Goal: Task Accomplishment & Management: Complete application form

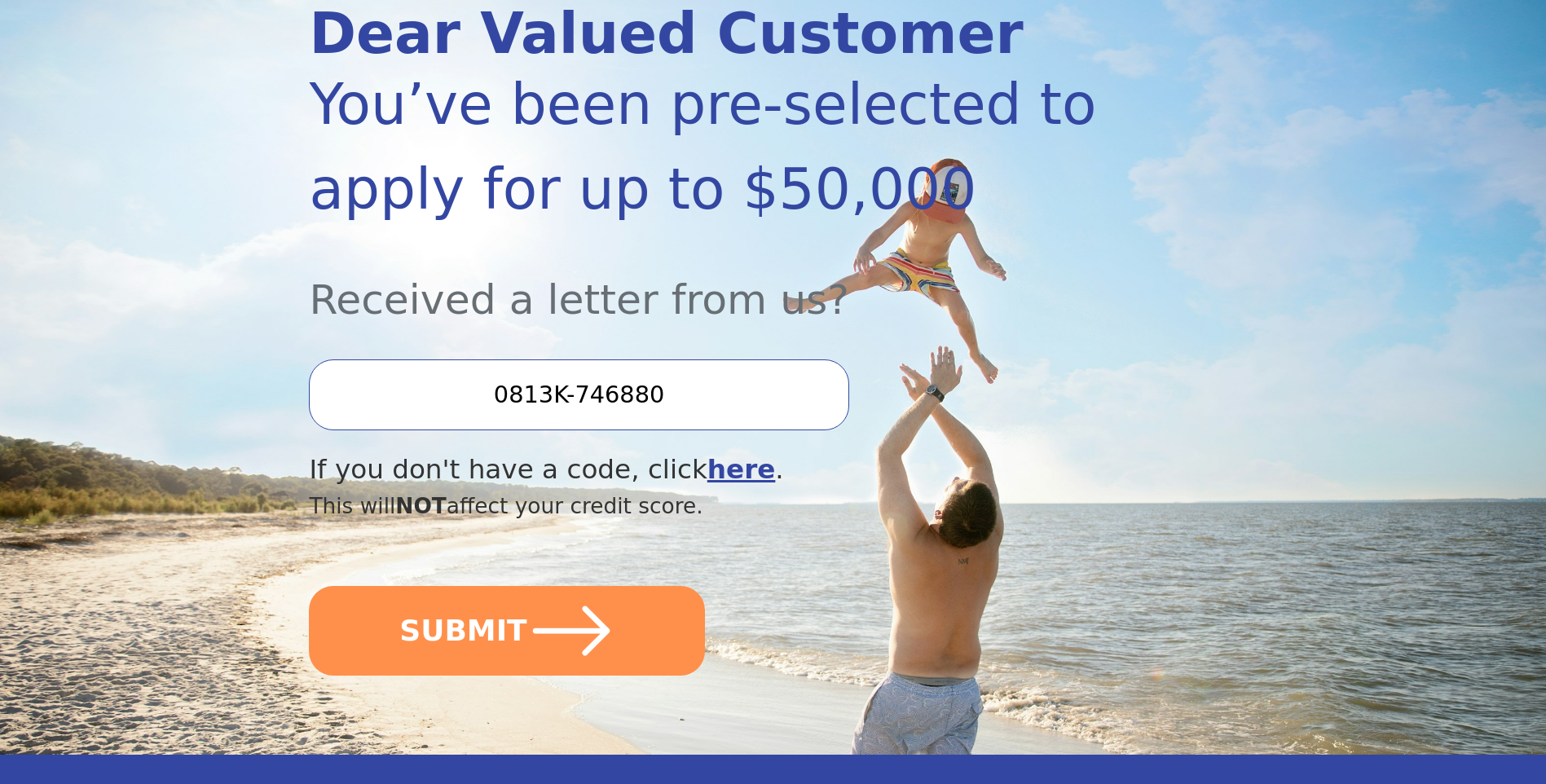
scroll to position [244, 0]
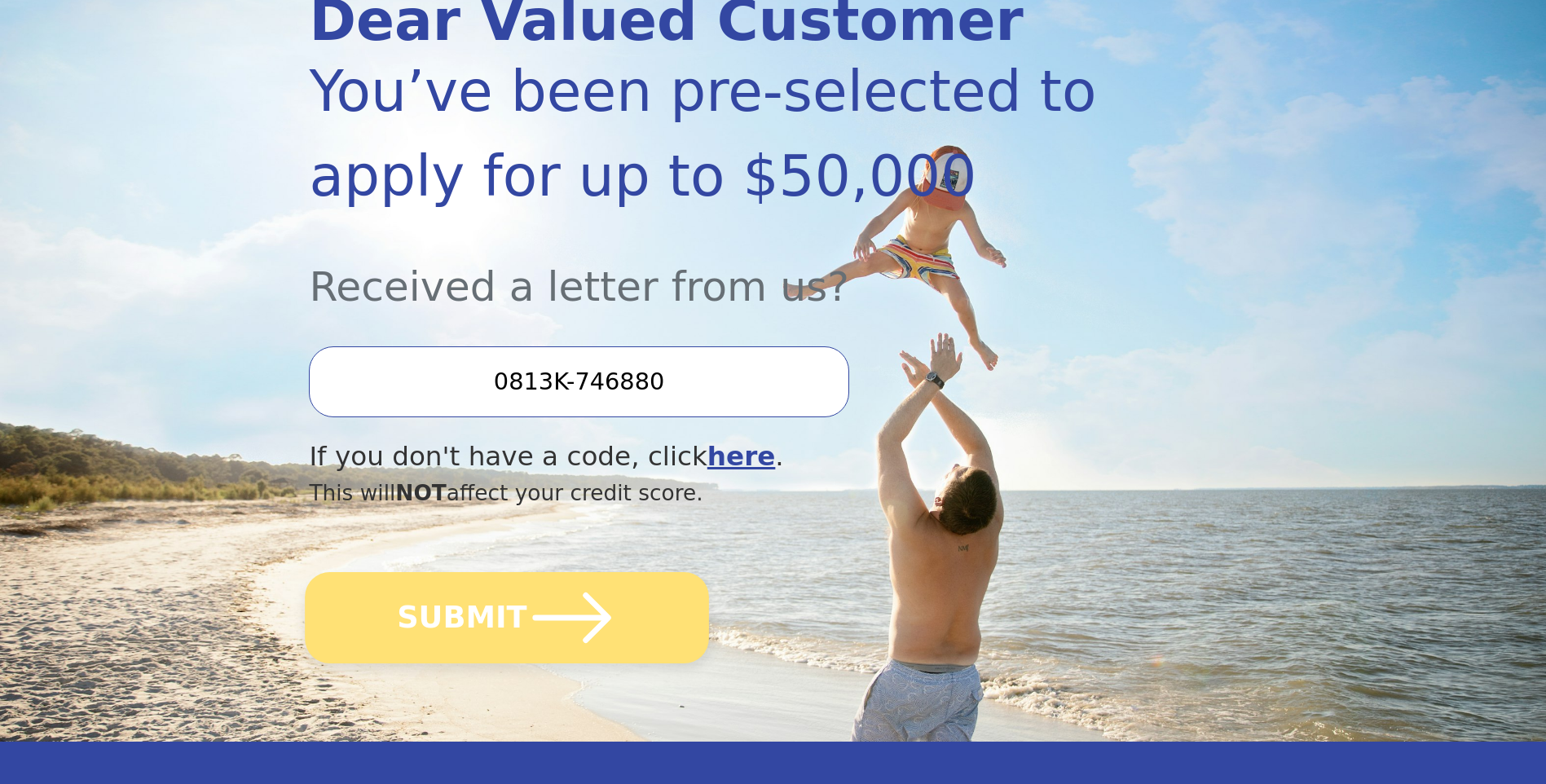
click at [527, 604] on icon "submit" at bounding box center [571, 617] width 90 height 90
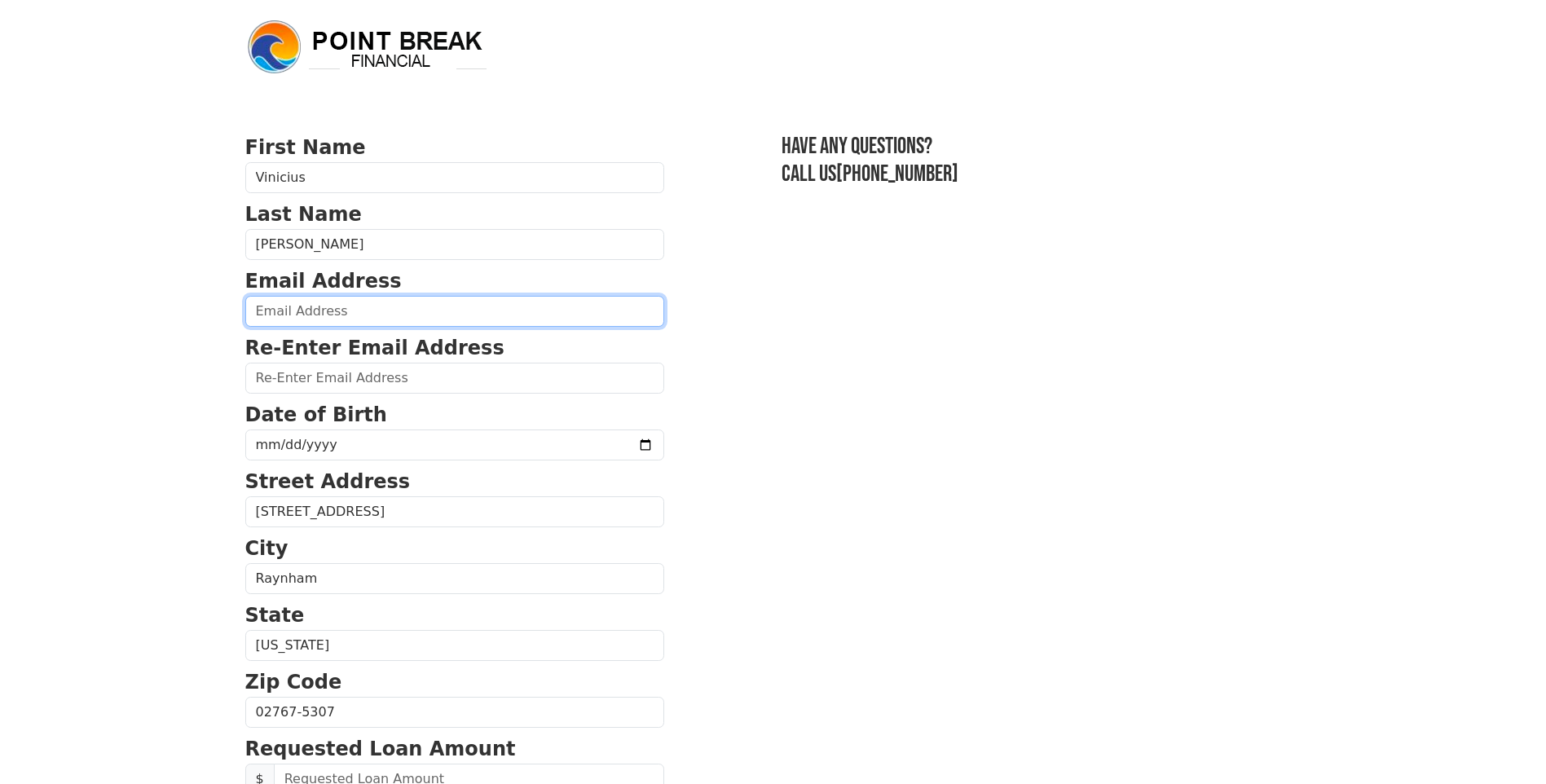
click at [422, 313] on input "email" at bounding box center [455, 310] width 419 height 31
type input "viniciusmviana@yahoo.com.br"
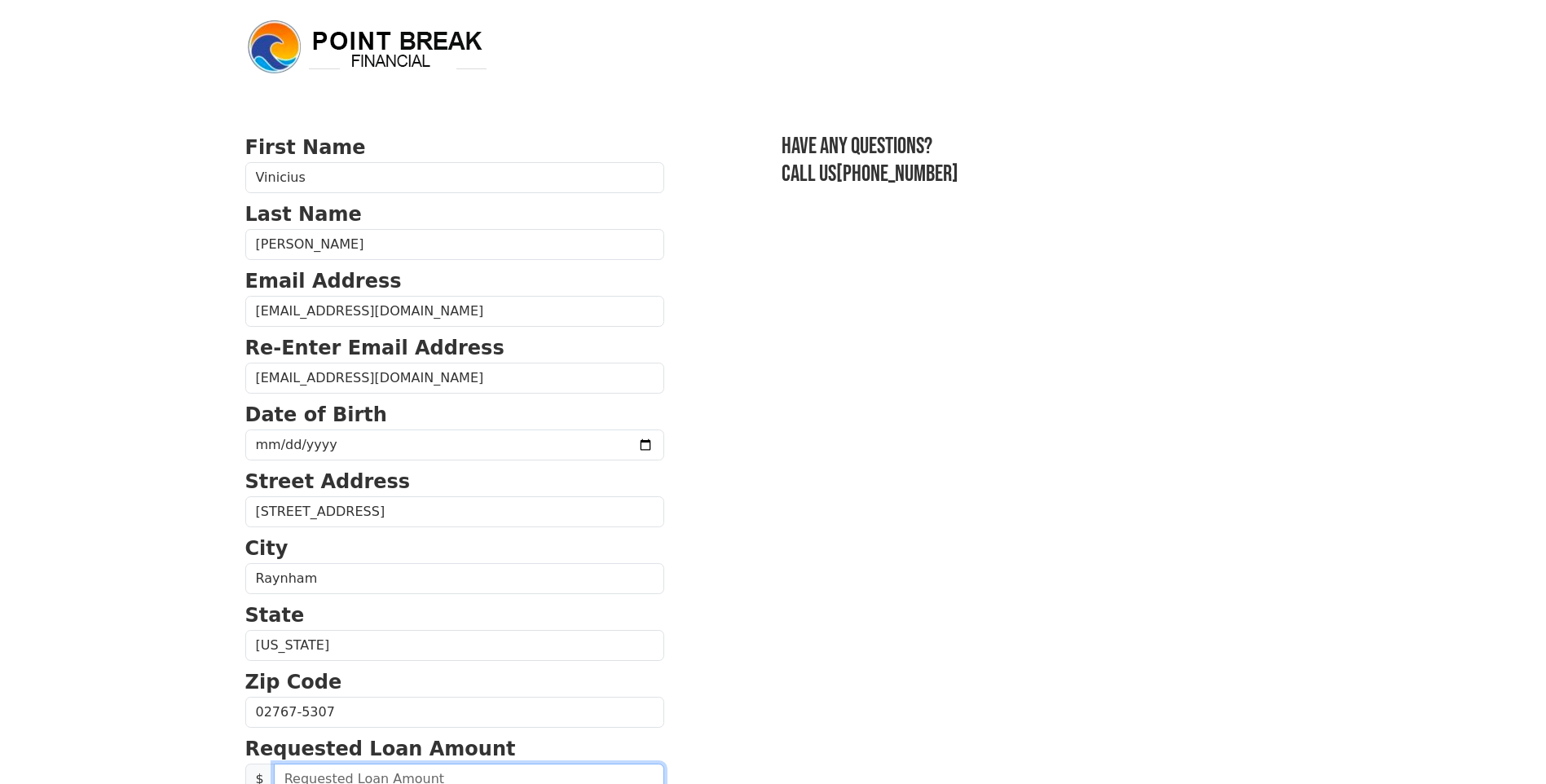
type input "216.54"
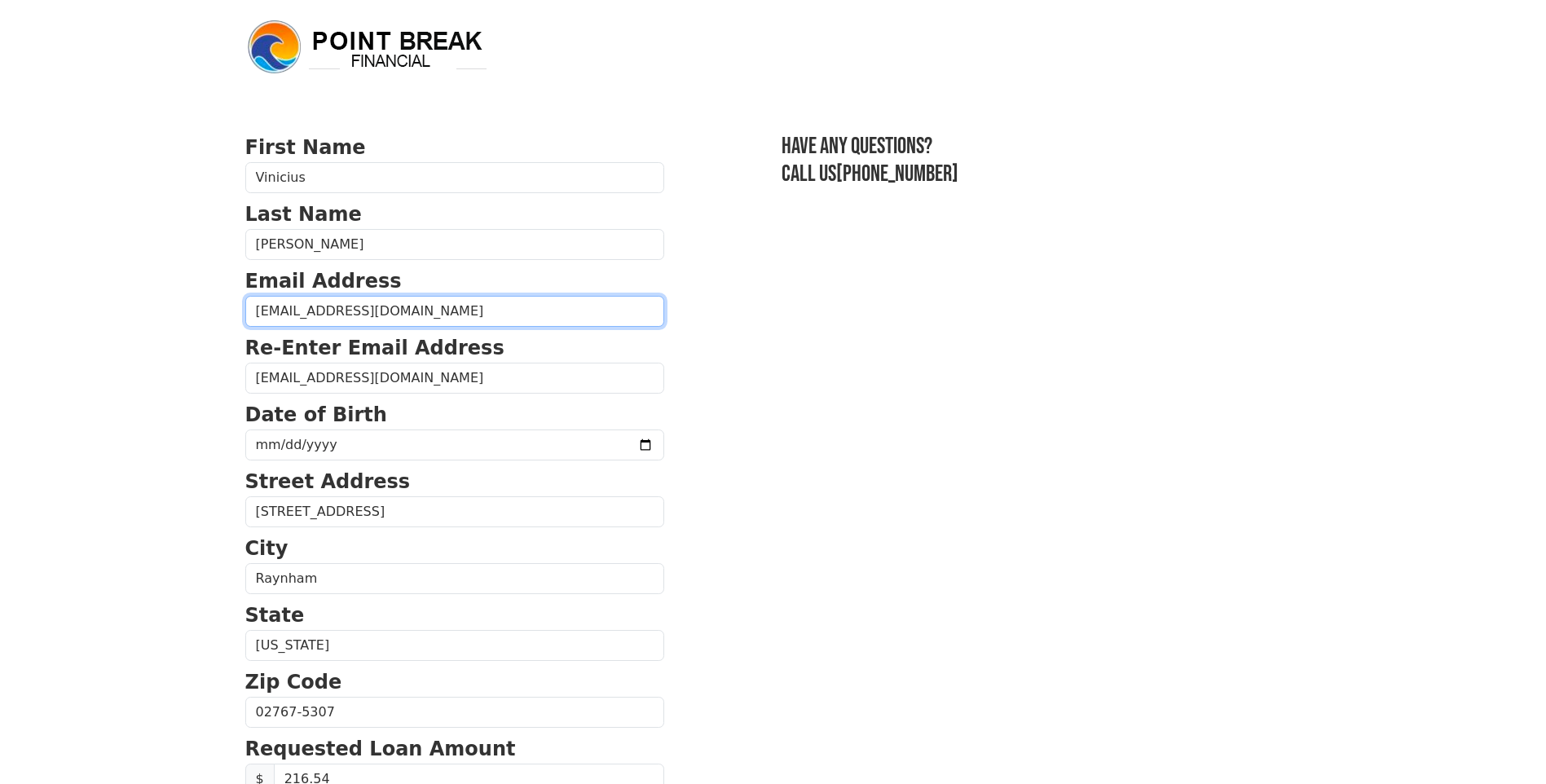
type input "216.54"
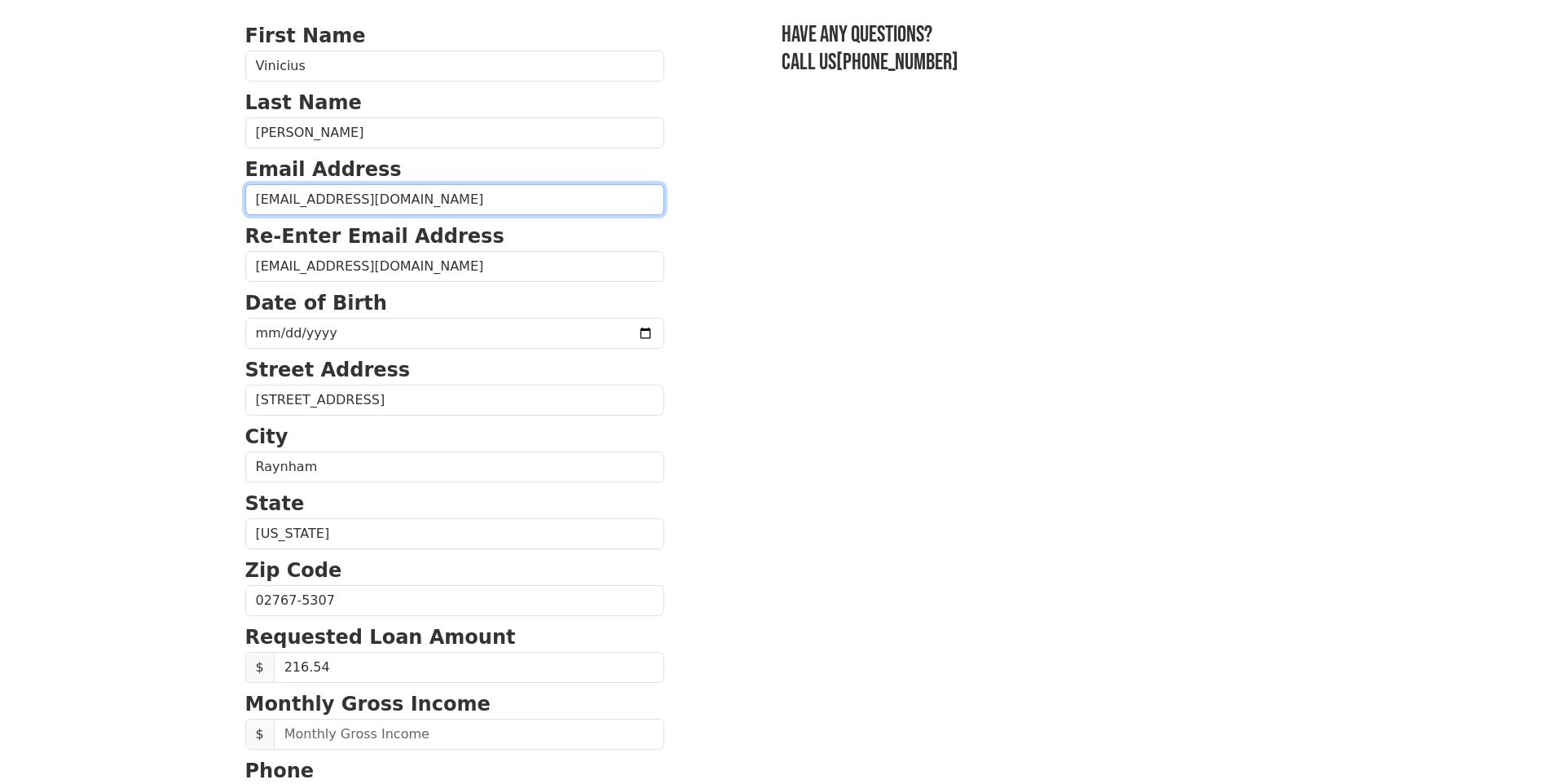
scroll to position [106, 0]
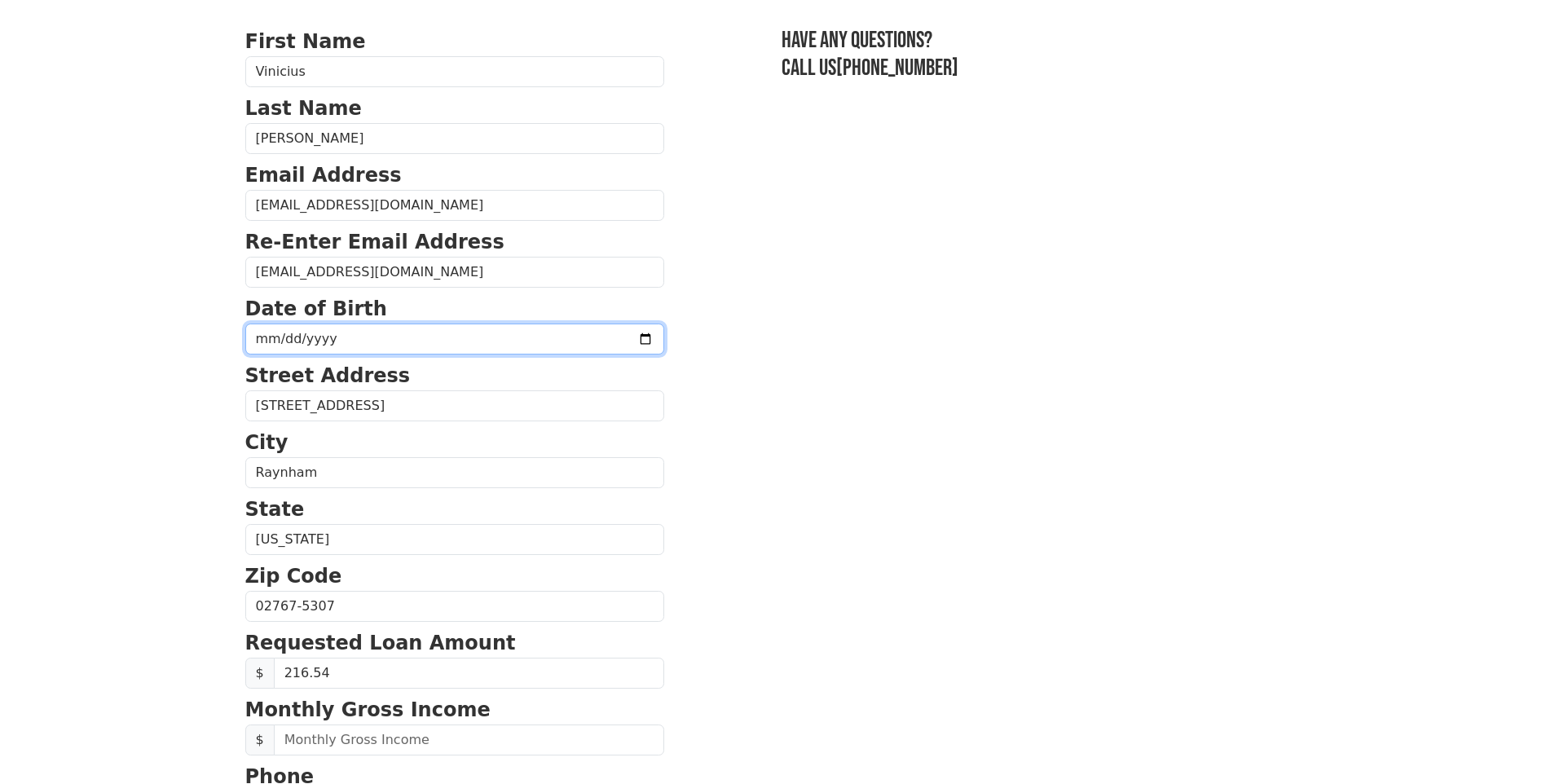
click at [377, 332] on input "date" at bounding box center [455, 338] width 419 height 31
type input "1992-07-26"
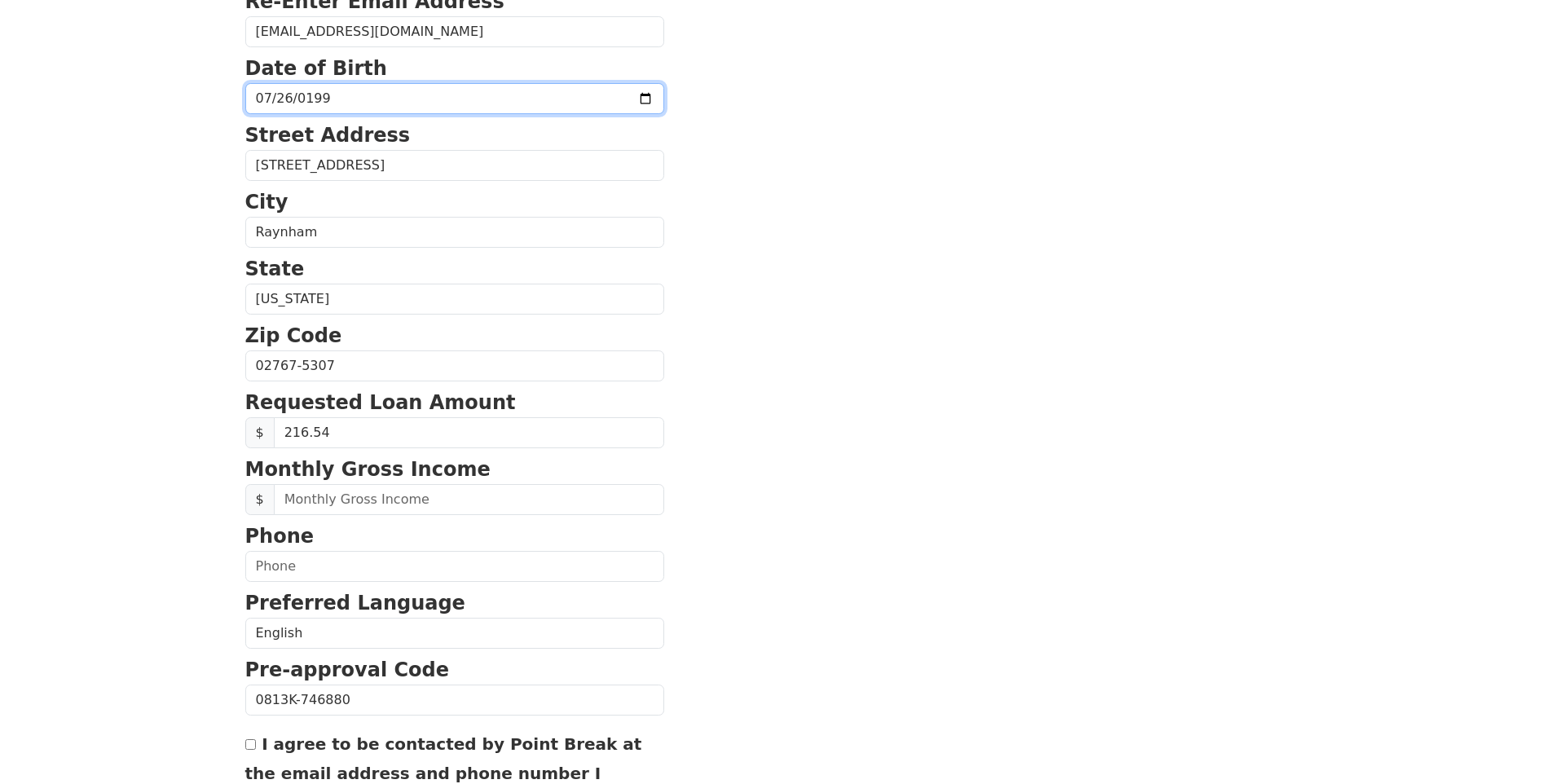
scroll to position [351, 0]
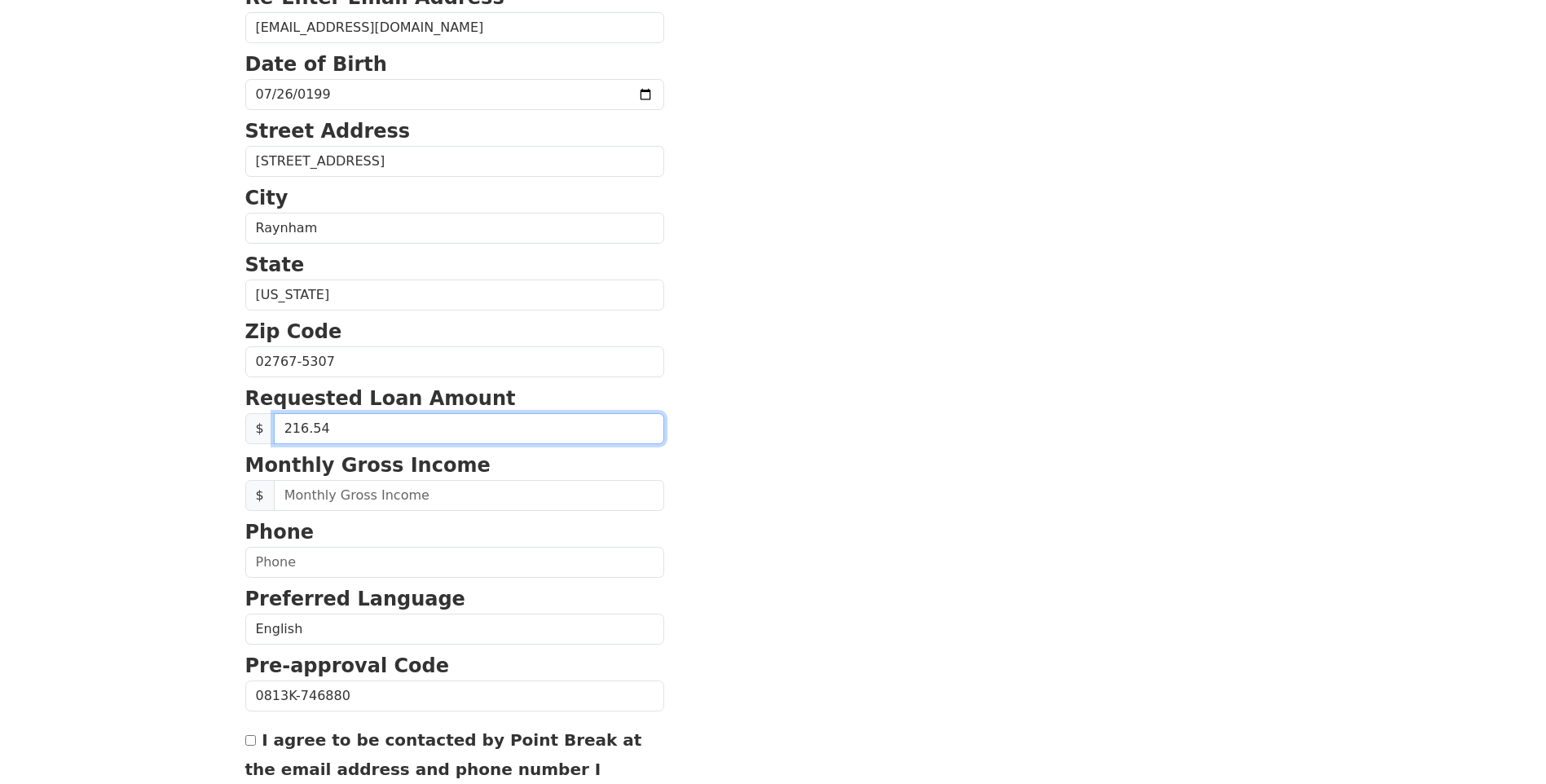
click at [341, 426] on input "216.54" at bounding box center [469, 428] width 390 height 31
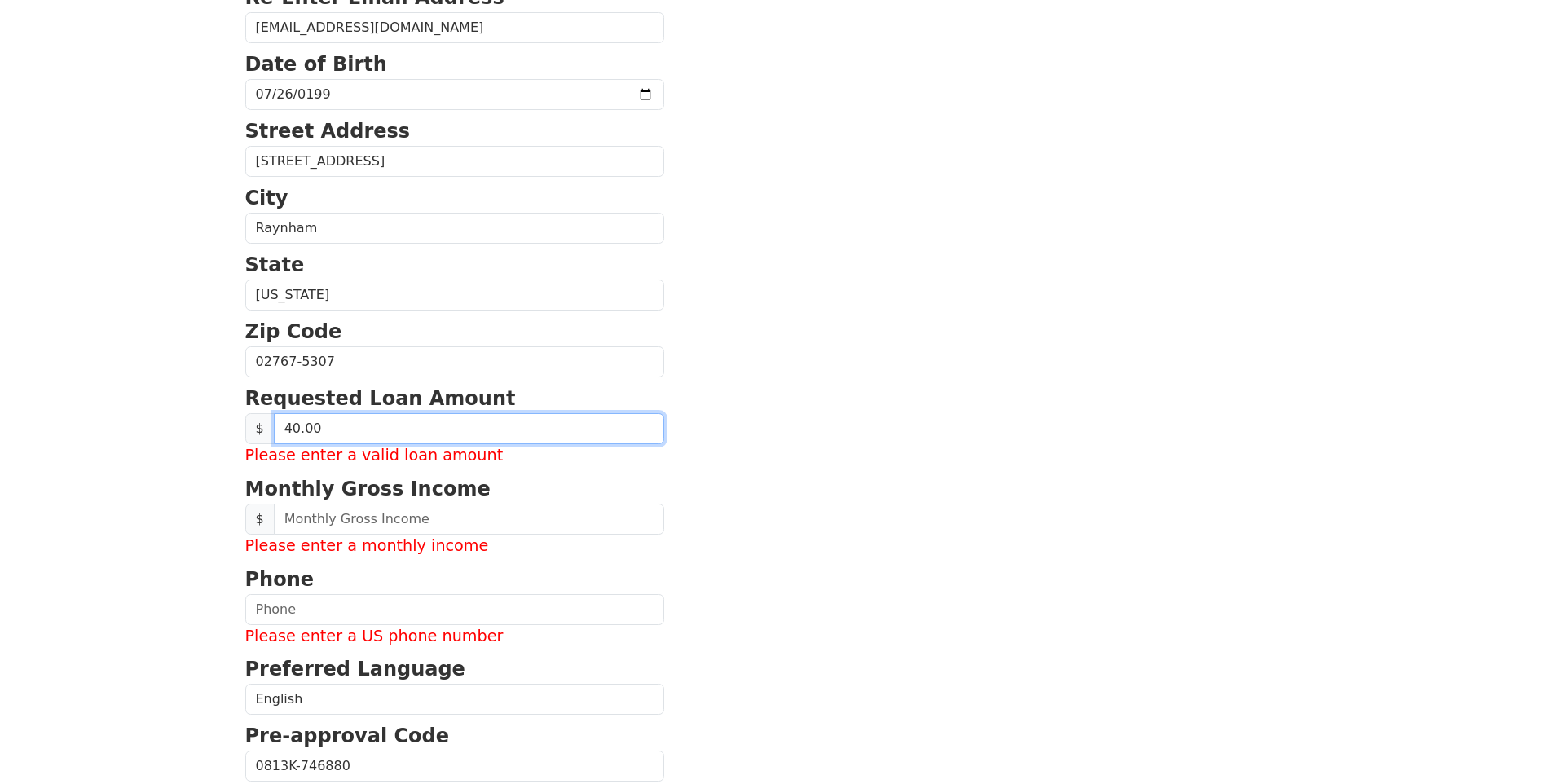
click at [341, 426] on input "40.00" at bounding box center [469, 428] width 390 height 31
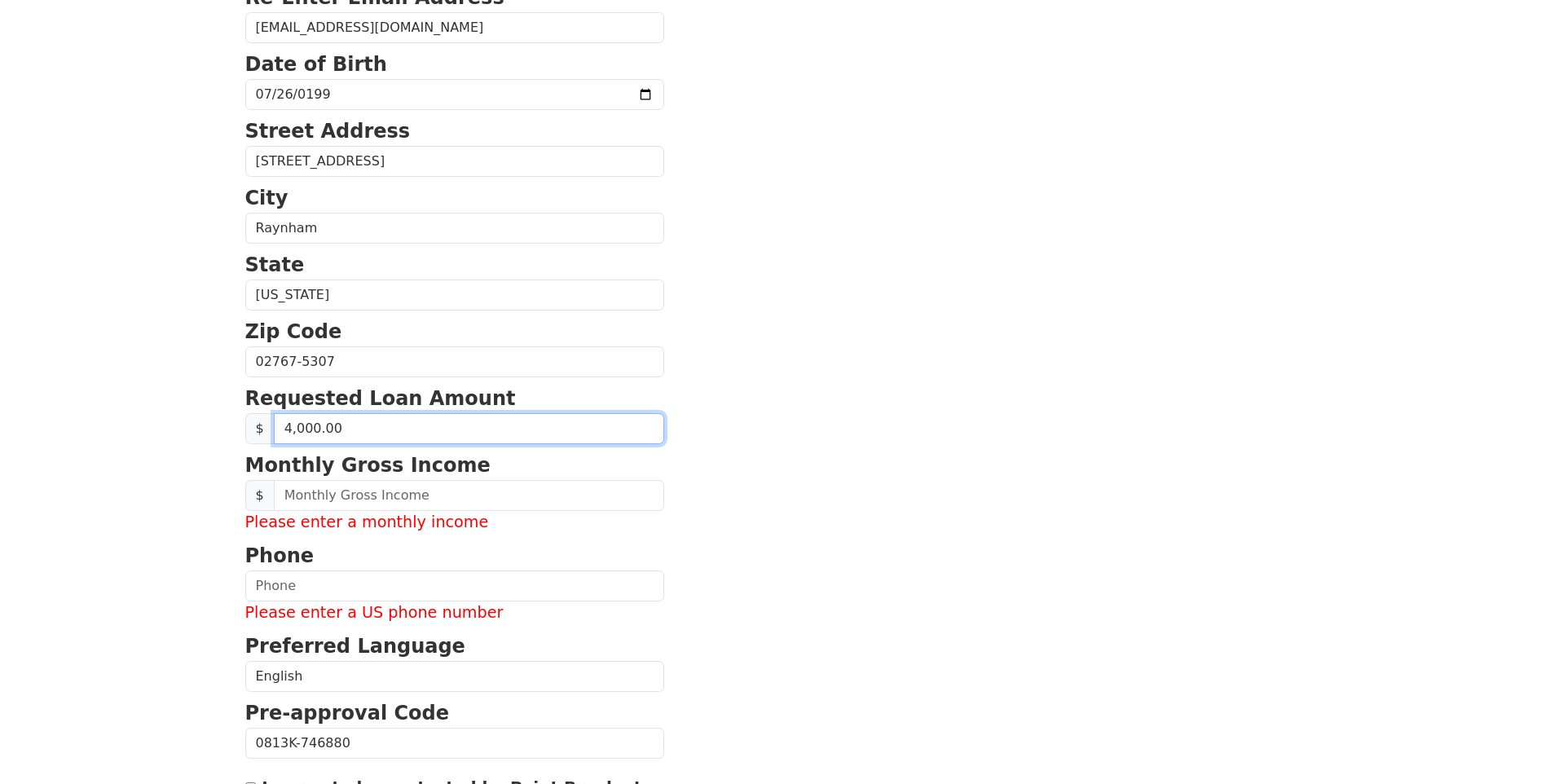
type input "40,000.00"
click at [707, 473] on section "First Name Vinicius Last Name Viana Email Address viniciusmviana@yahoo.com.br R…" at bounding box center [773, 410] width 1057 height 1255
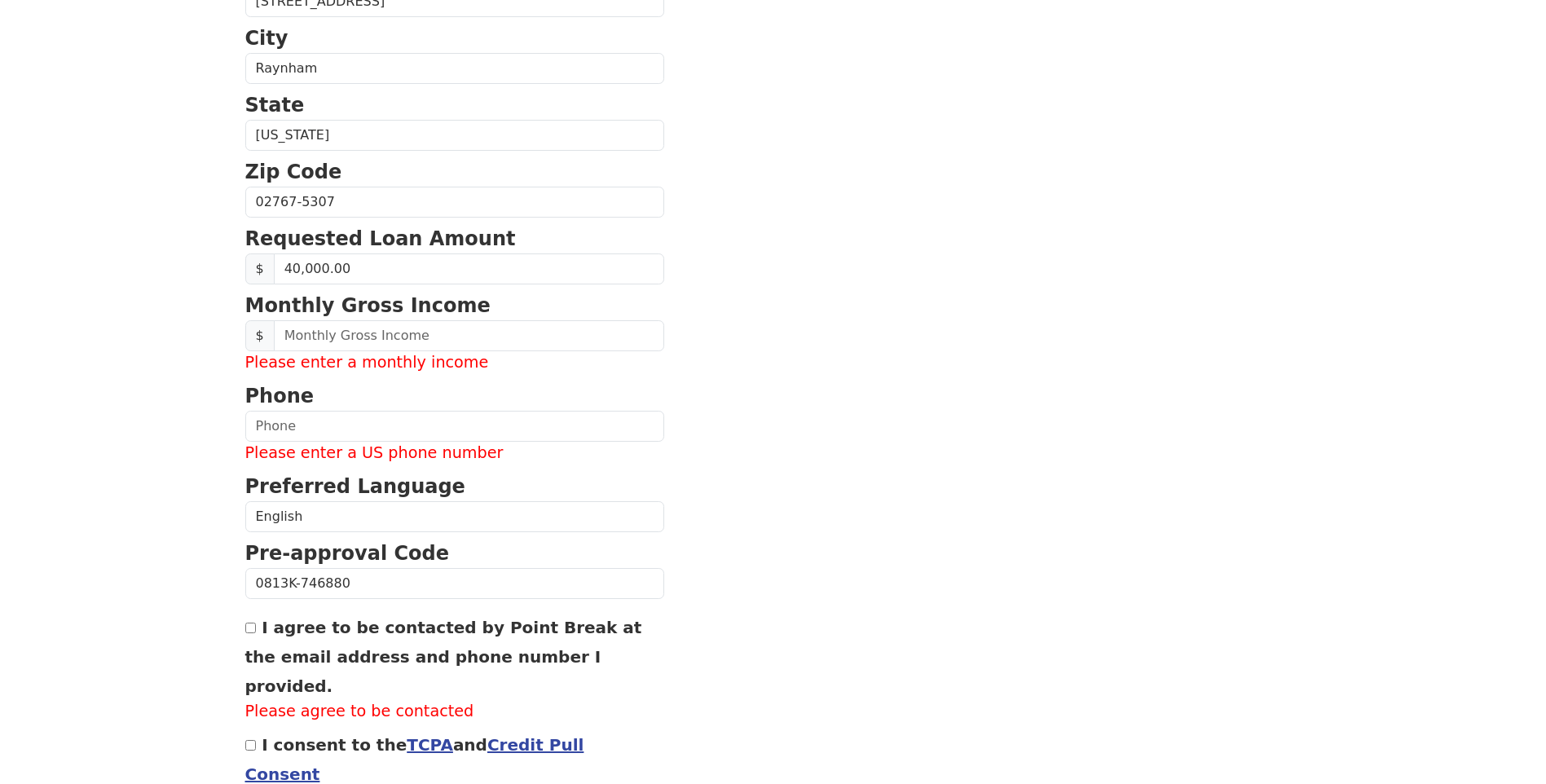
scroll to position [513, 0]
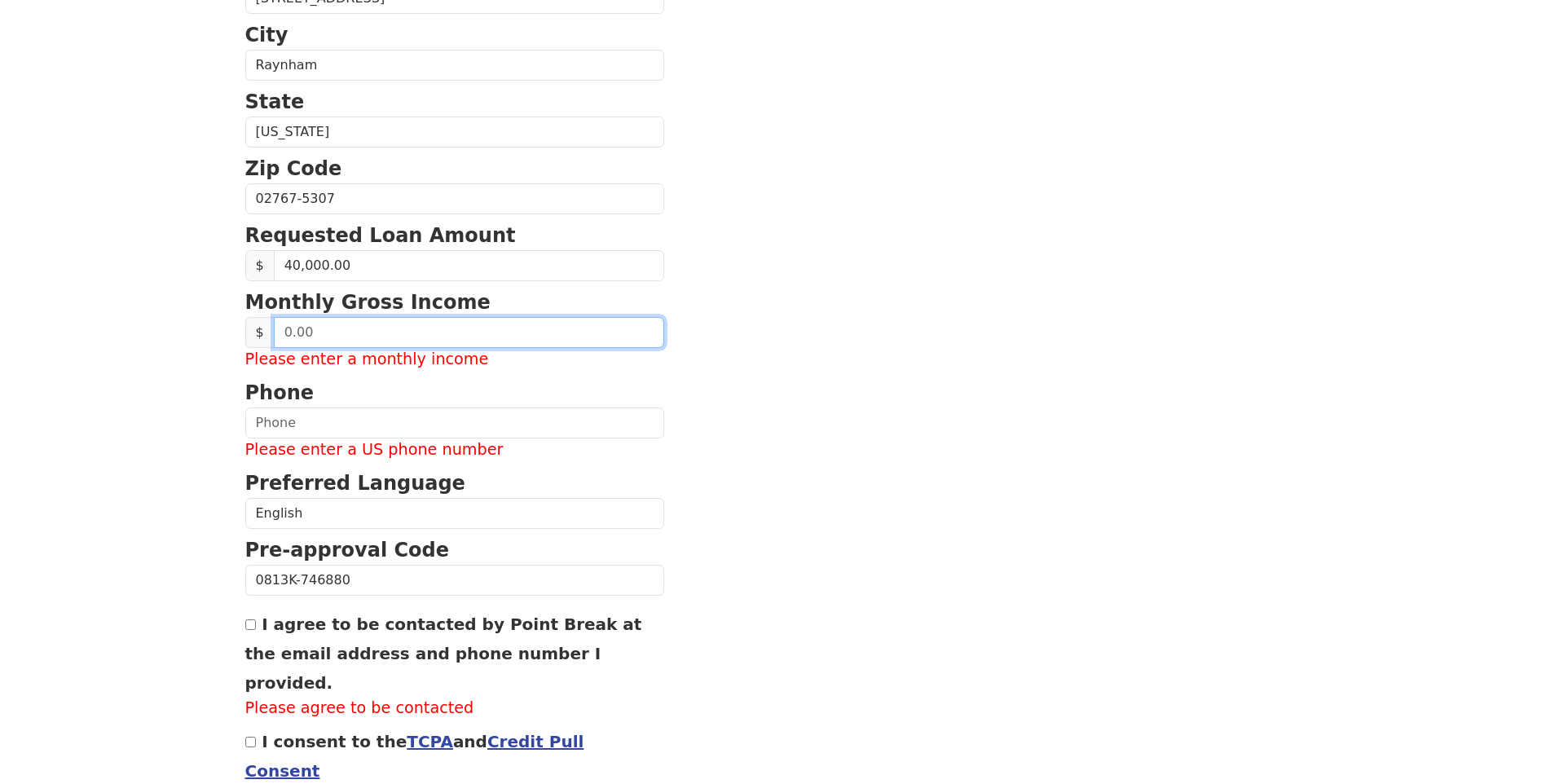
click at [342, 332] on input "text" at bounding box center [469, 331] width 390 height 31
click at [344, 330] on input "text" at bounding box center [469, 331] width 390 height 31
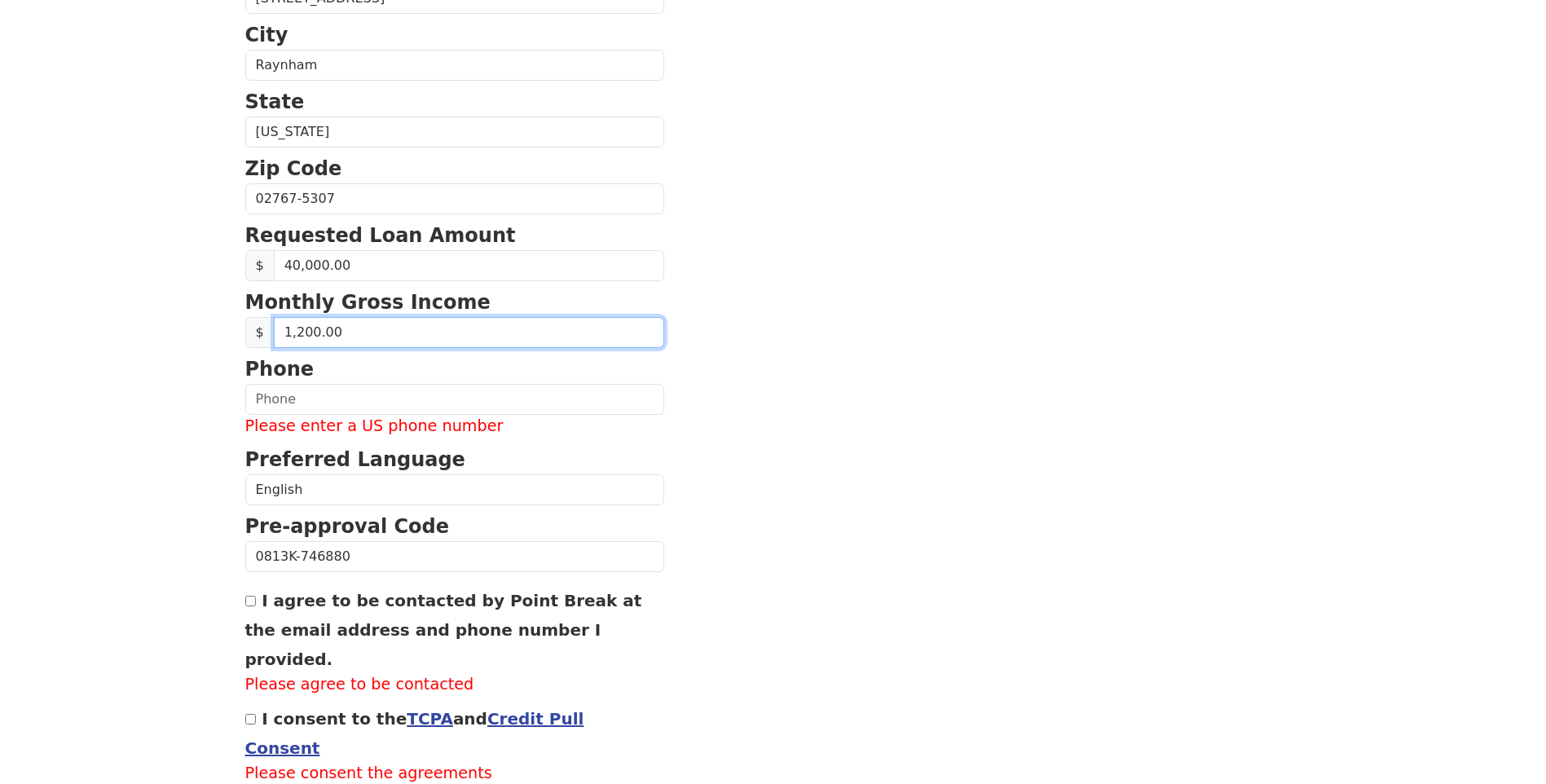
type input "12,000.00"
click at [1011, 318] on section "First Name Vinicius Last Name Viana Email Address viniciusmviana@yahoo.com.br R…" at bounding box center [773, 235] width 1057 height 1231
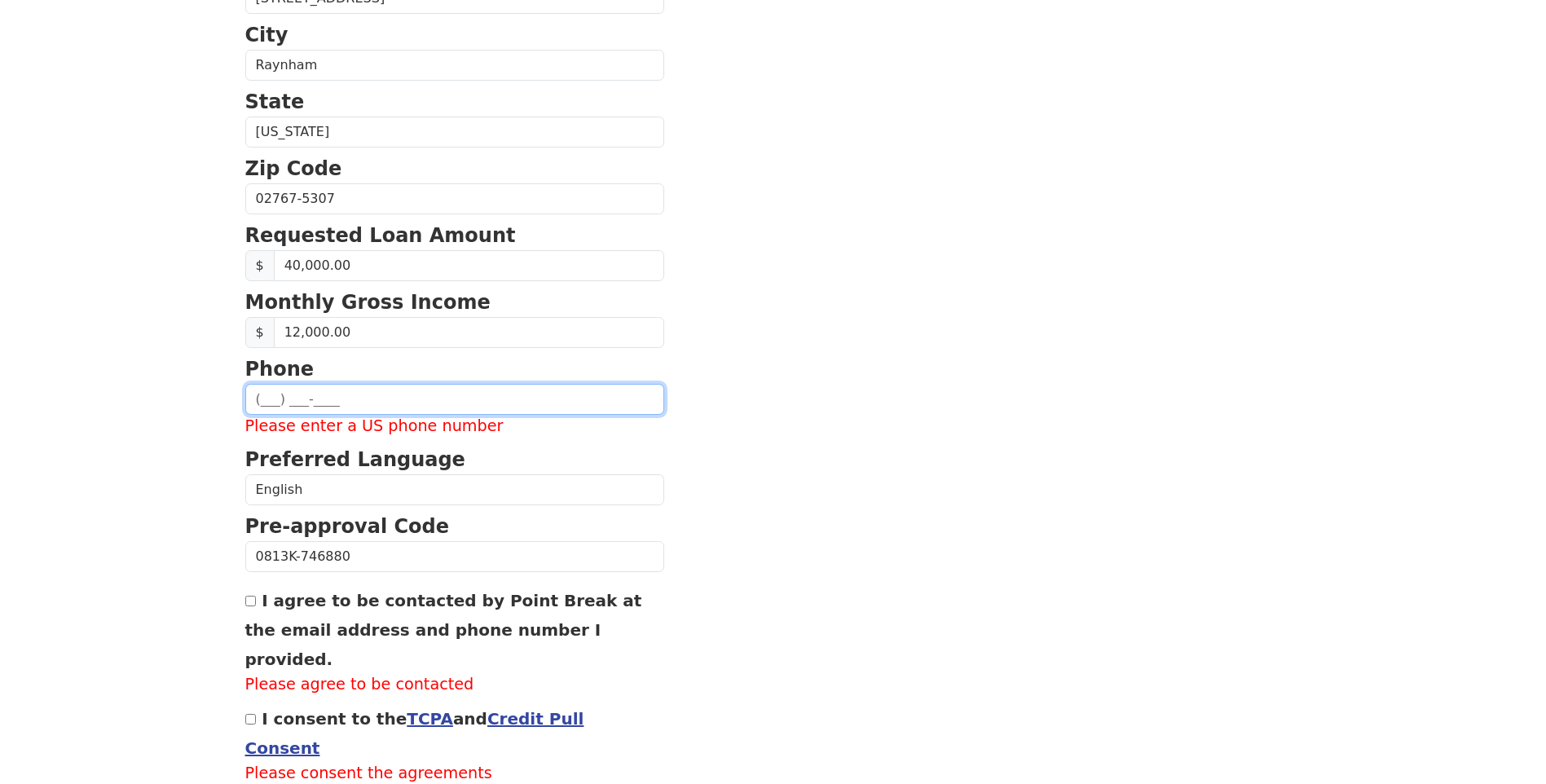
click at [380, 411] on input "text" at bounding box center [455, 399] width 419 height 31
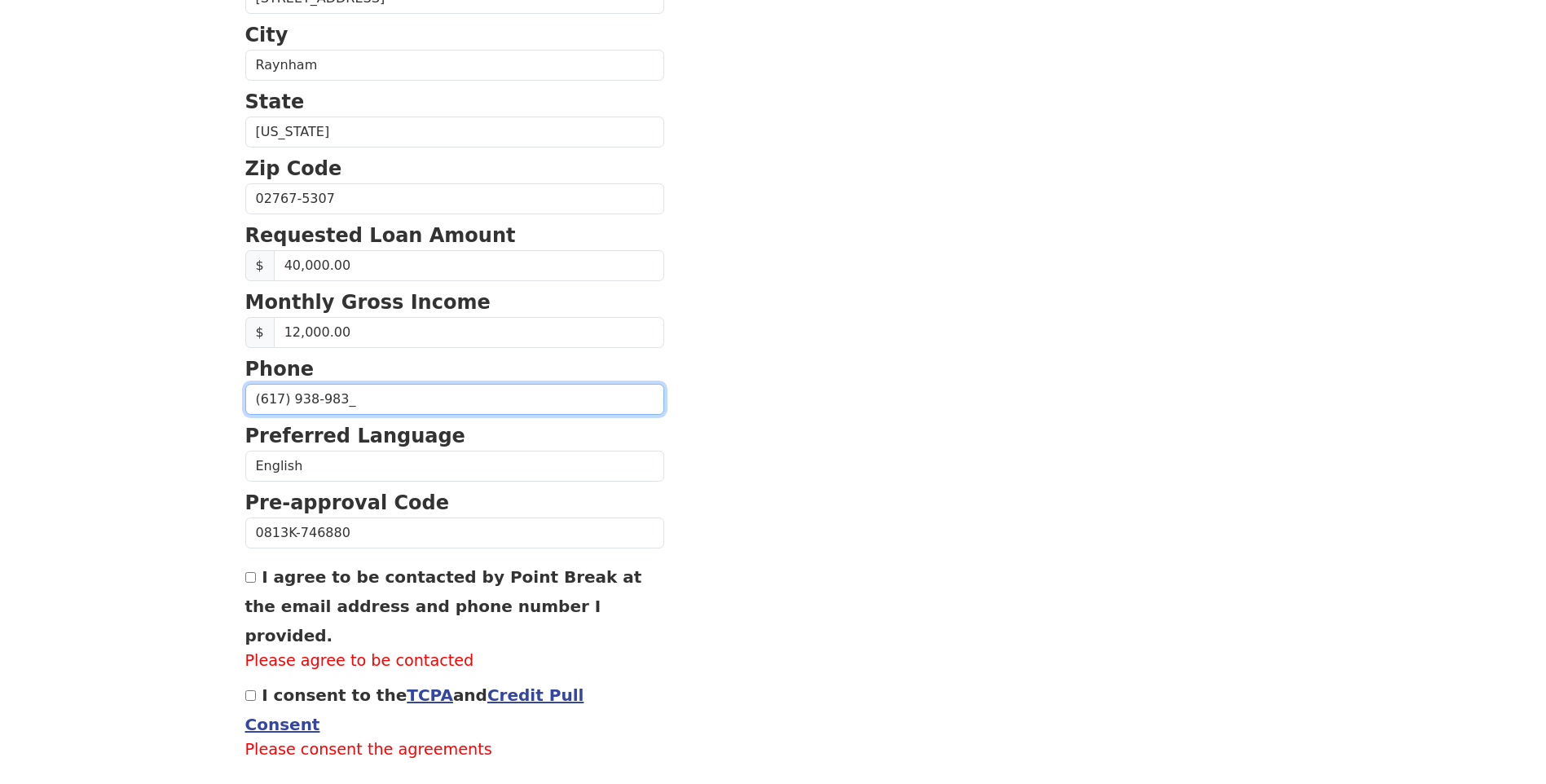
type input "(617) 938-9835"
click at [723, 396] on section "First Name Vinicius Last Name Viana Email Address viniciusmviana@yahoo.com.br R…" at bounding box center [773, 224] width 1057 height 1209
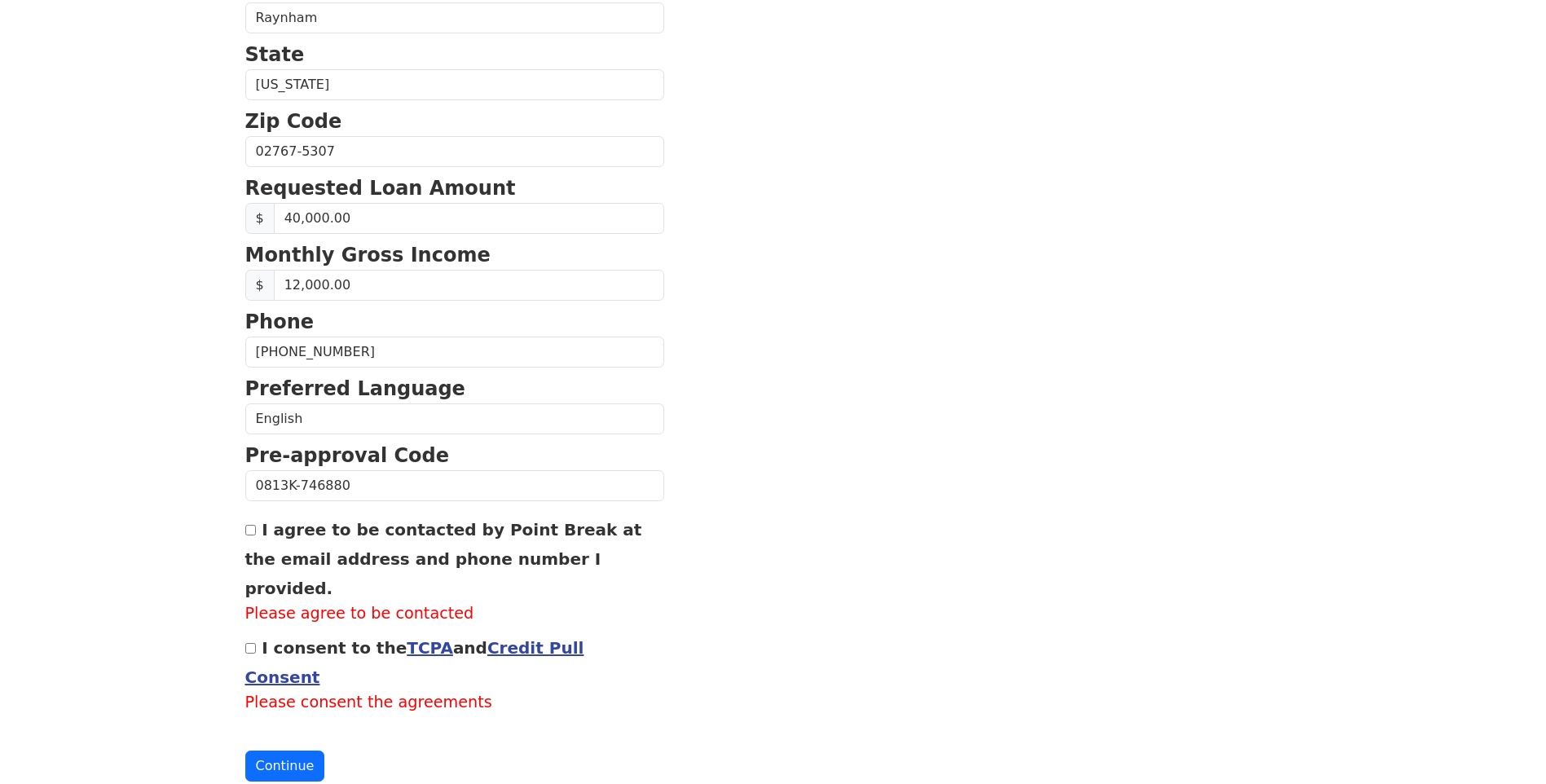
click at [251, 529] on input "I agree to be contacted by Point Break at the email address and phone number I …" at bounding box center [250, 530] width 10 height 10
checkbox input "true"
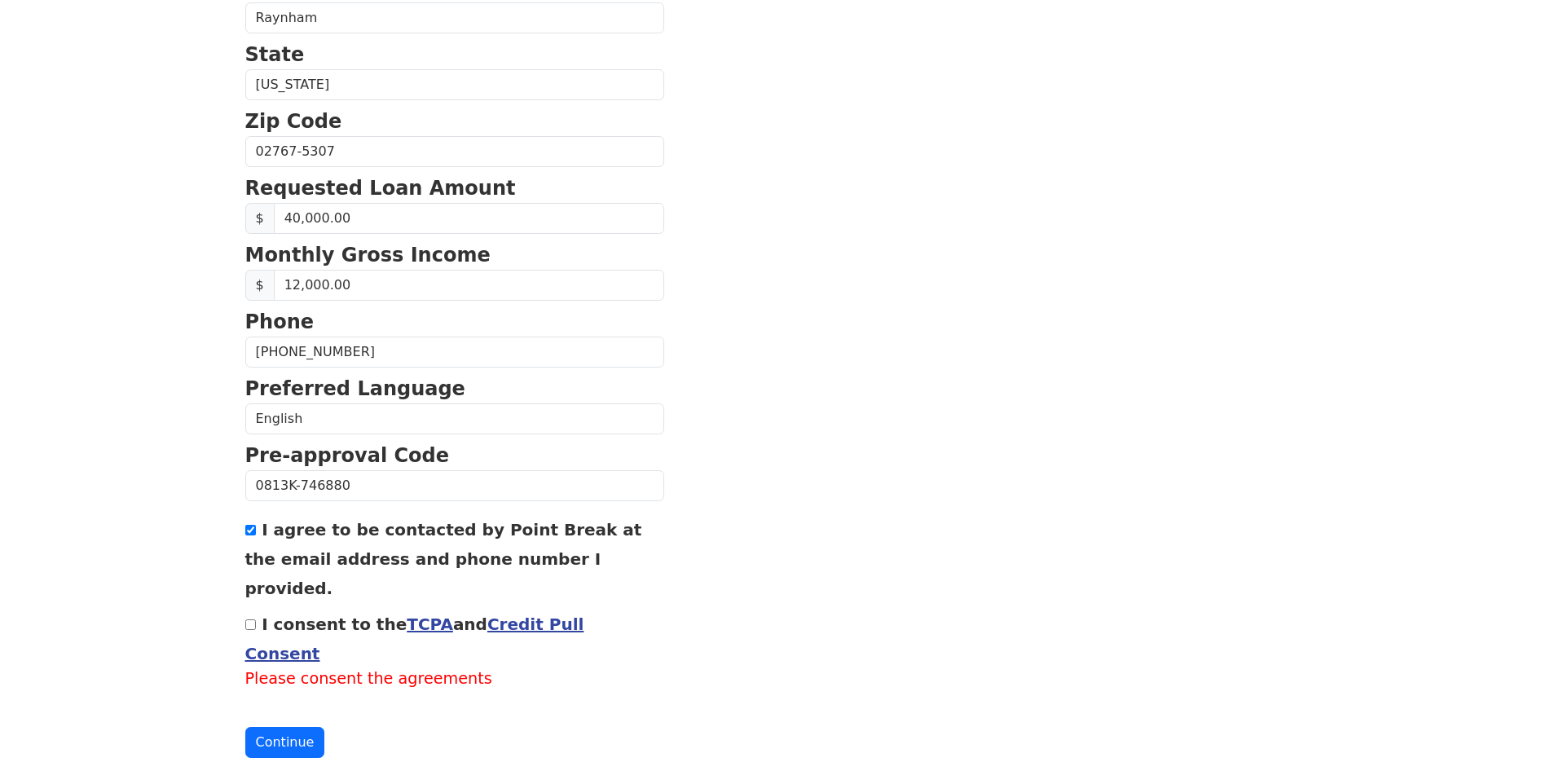
scroll to position [537, 0]
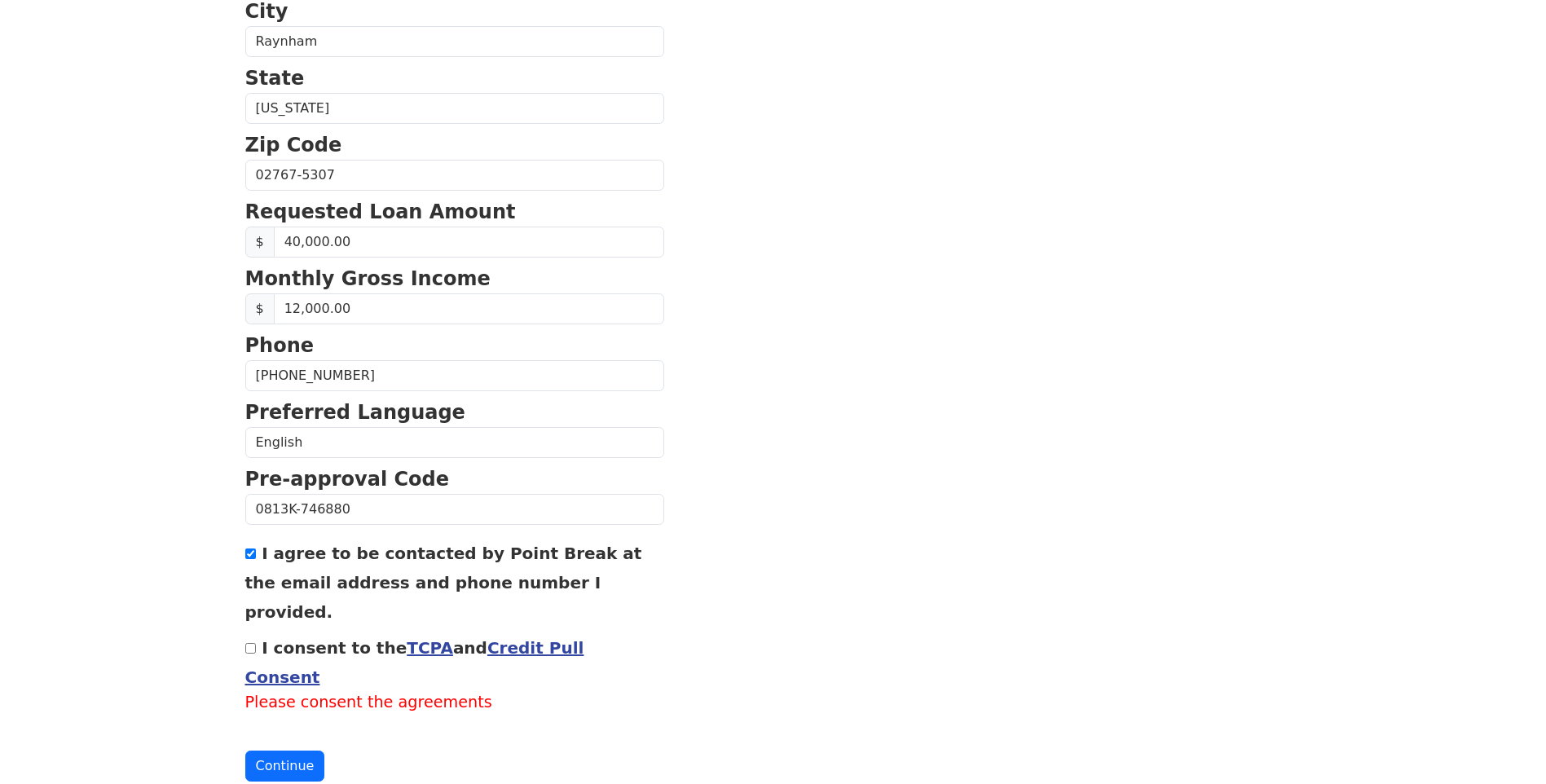
click at [252, 643] on input "I consent to the TCPA and Credit Pull Consent" at bounding box center [250, 648] width 10 height 10
checkbox input "true"
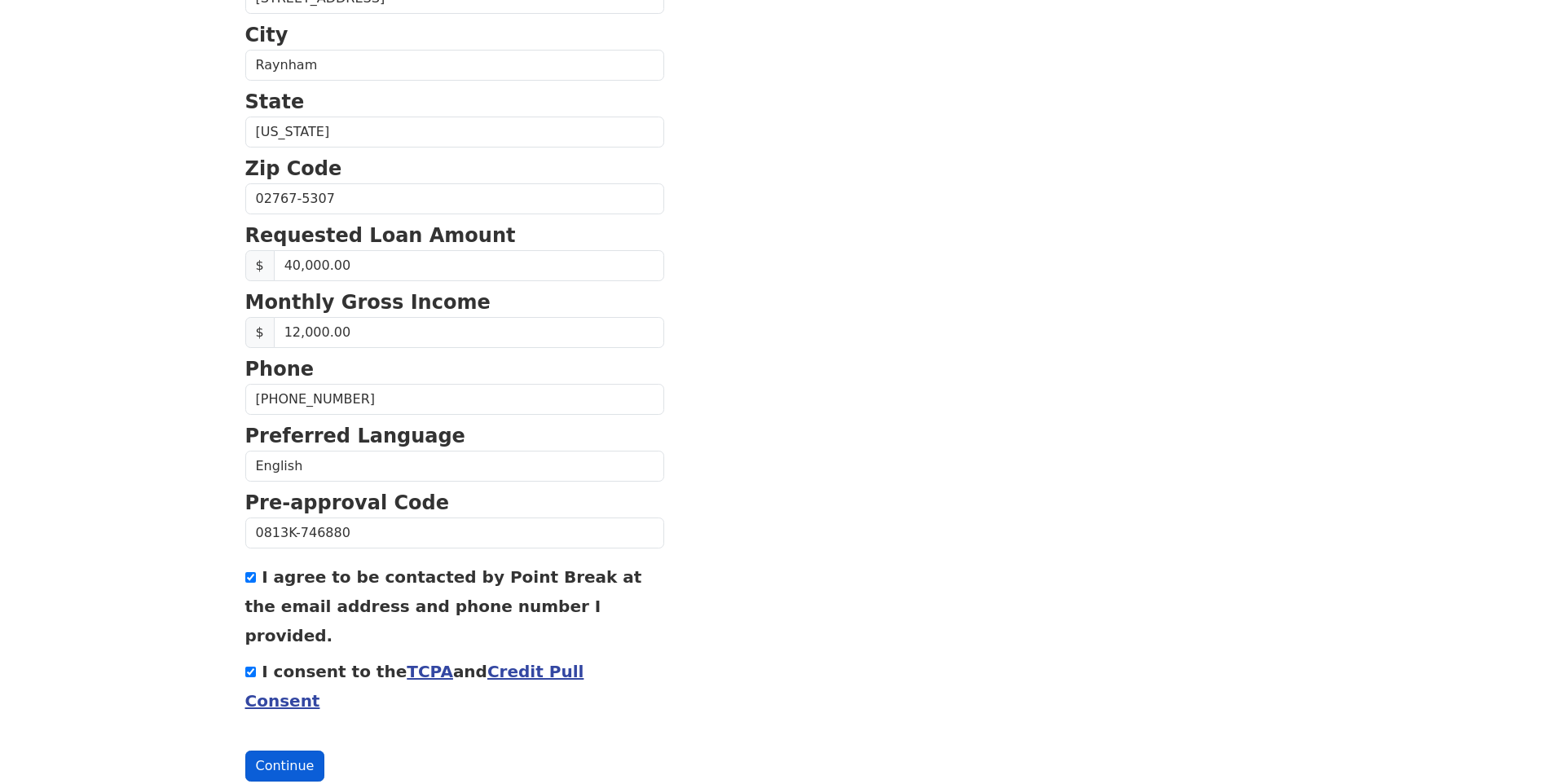
click at [286, 750] on button "Continue" at bounding box center [285, 765] width 80 height 31
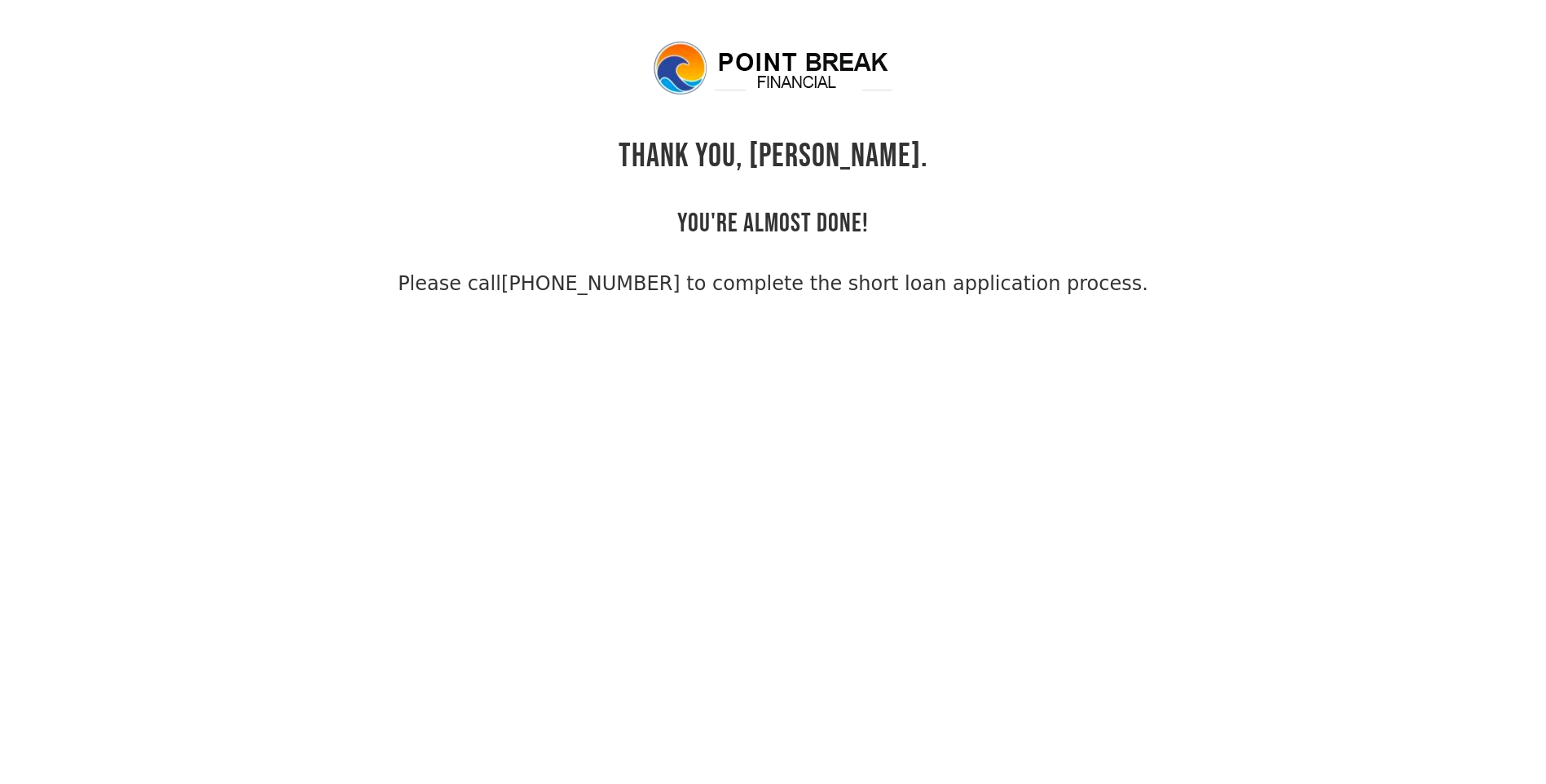
click at [596, 45] on div "THANK YOU, [PERSON_NAME]. YOU'RE ALMOST DONE! Please call [PHONE_NUMBER] to com…" at bounding box center [773, 168] width 1057 height 259
